Goal: Transaction & Acquisition: Register for event/course

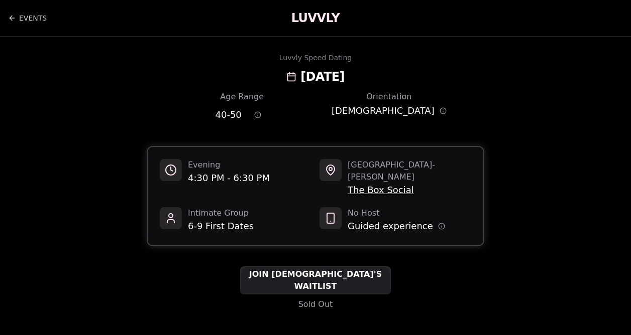
click at [310, 299] on span "Sold Out" at bounding box center [315, 305] width 35 height 12
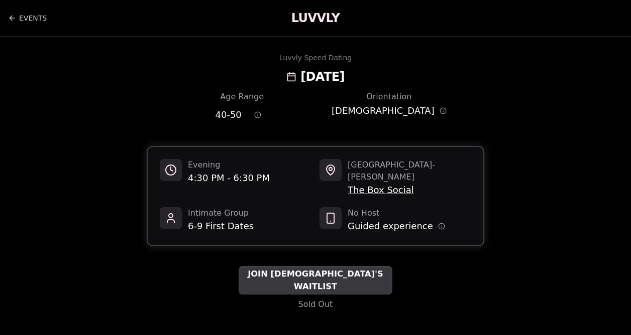
click at [287, 269] on span "JOIN [DEMOGRAPHIC_DATA]'S WAITLIST" at bounding box center [315, 281] width 154 height 25
